Goal: Task Accomplishment & Management: Use online tool/utility

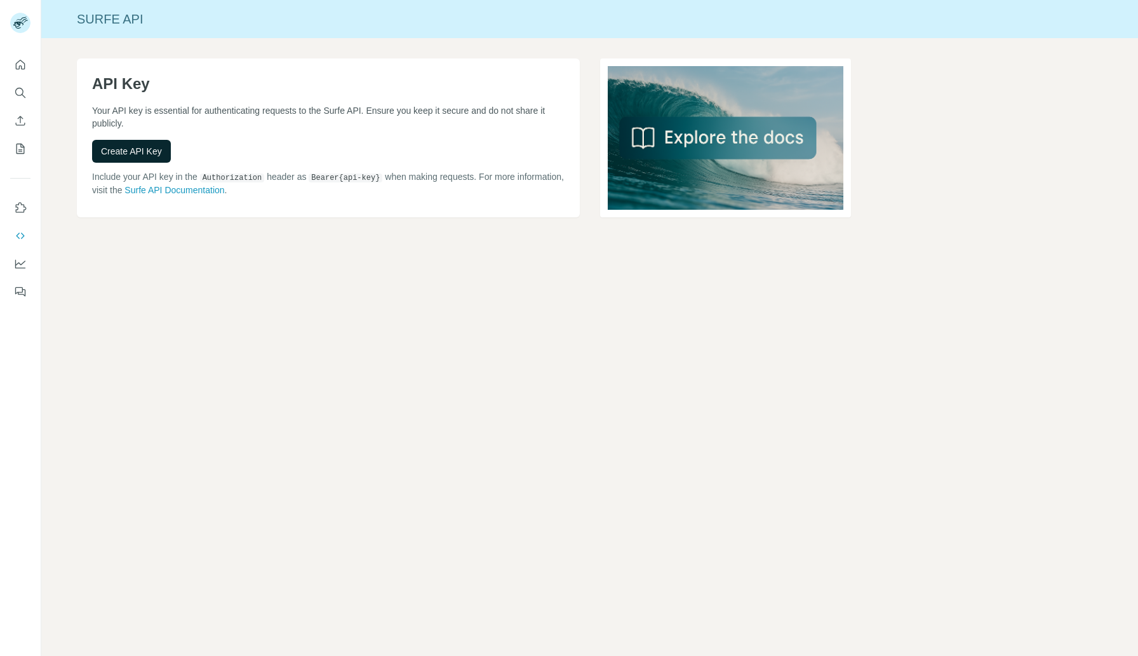
click at [147, 156] on span "Create API Key" at bounding box center [131, 151] width 61 height 13
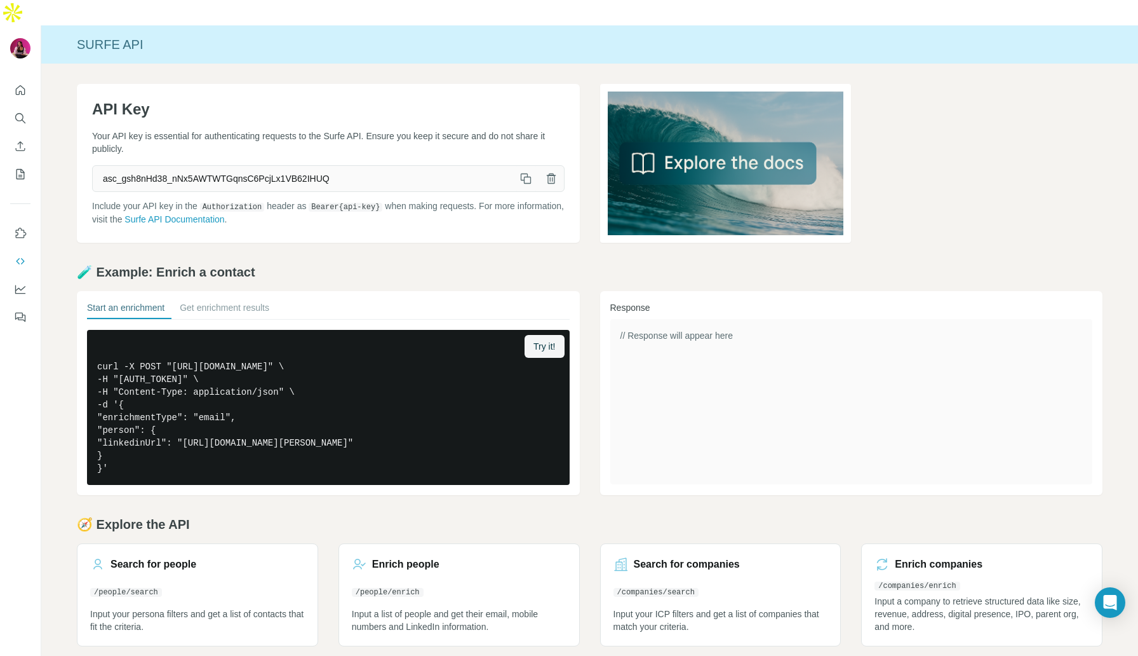
click at [528, 177] on icon "button" at bounding box center [526, 180] width 7 height 7
click at [16, 227] on icon "Use Surfe on LinkedIn" at bounding box center [21, 232] width 11 height 10
